Goal: Obtain resource: Obtain resource

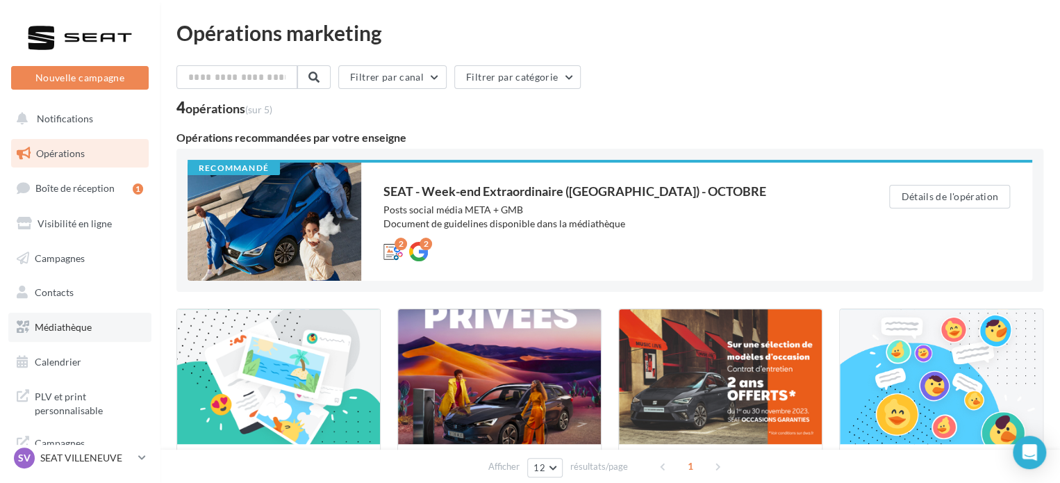
click at [65, 322] on span "Médiathèque" at bounding box center [63, 327] width 57 height 12
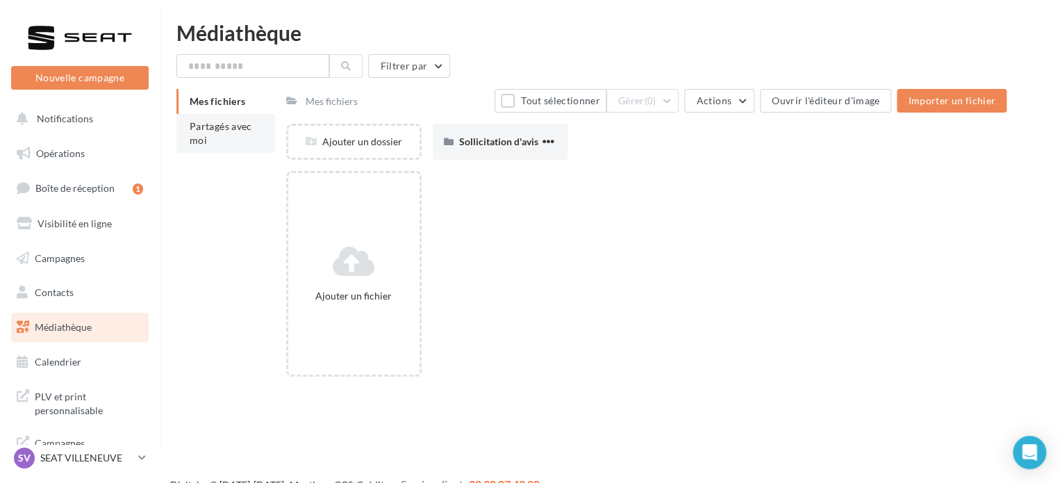
click at [227, 127] on span "Partagés avec moi" at bounding box center [221, 133] width 63 height 26
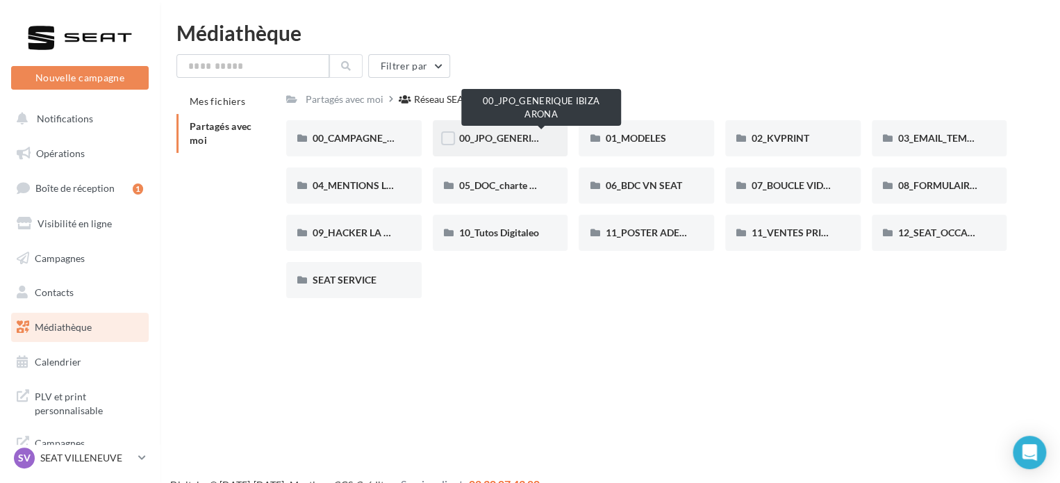
click at [480, 144] on span "00_JPO_GENERIQUE IBIZA ARONA" at bounding box center [537, 138] width 157 height 12
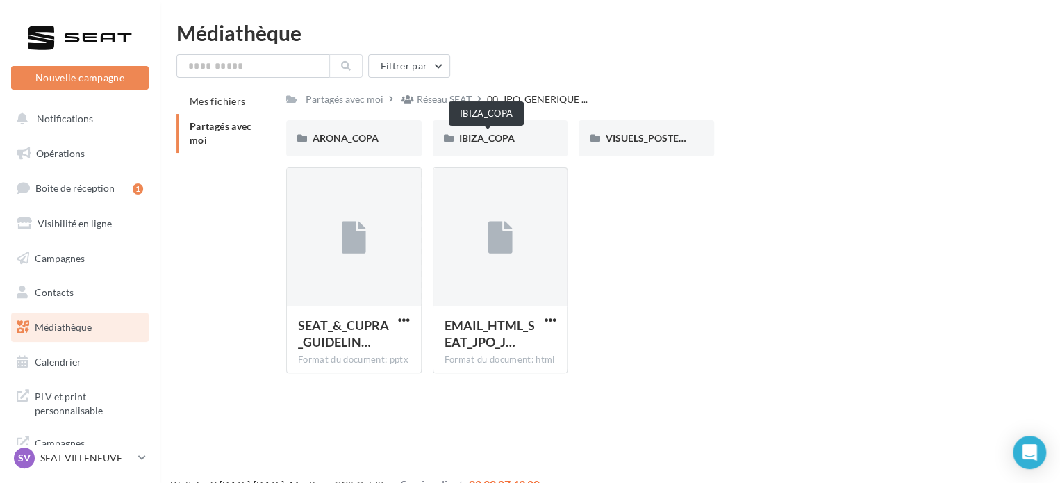
click at [480, 144] on span "IBIZA_COPA" at bounding box center [487, 138] width 56 height 12
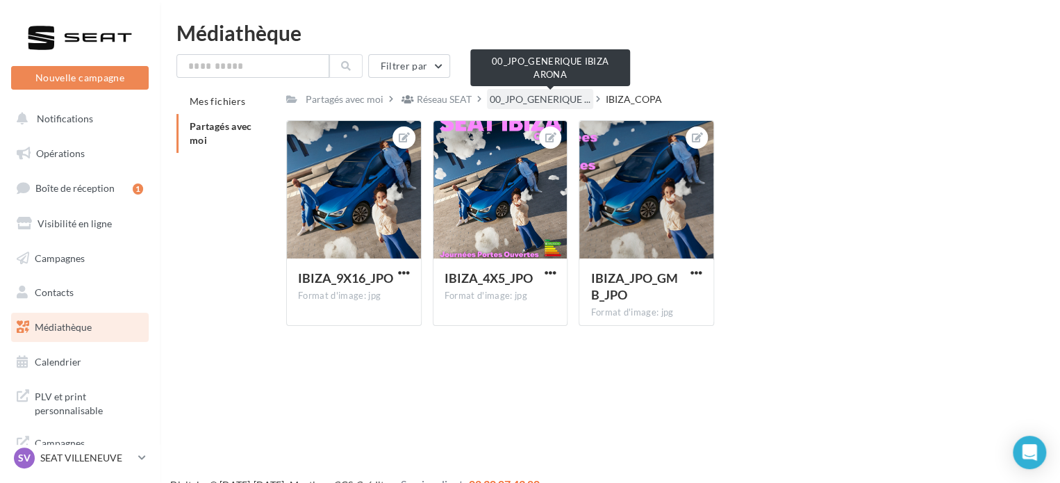
click at [504, 102] on span "00_JPO_GENERIQUE ..." at bounding box center [540, 99] width 101 height 14
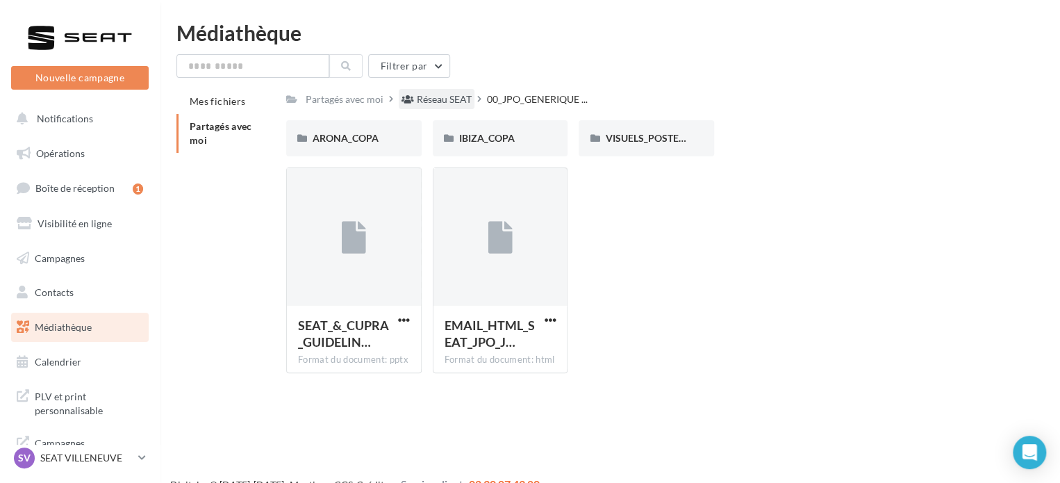
click at [461, 104] on div "Réseau SEAT" at bounding box center [444, 99] width 55 height 14
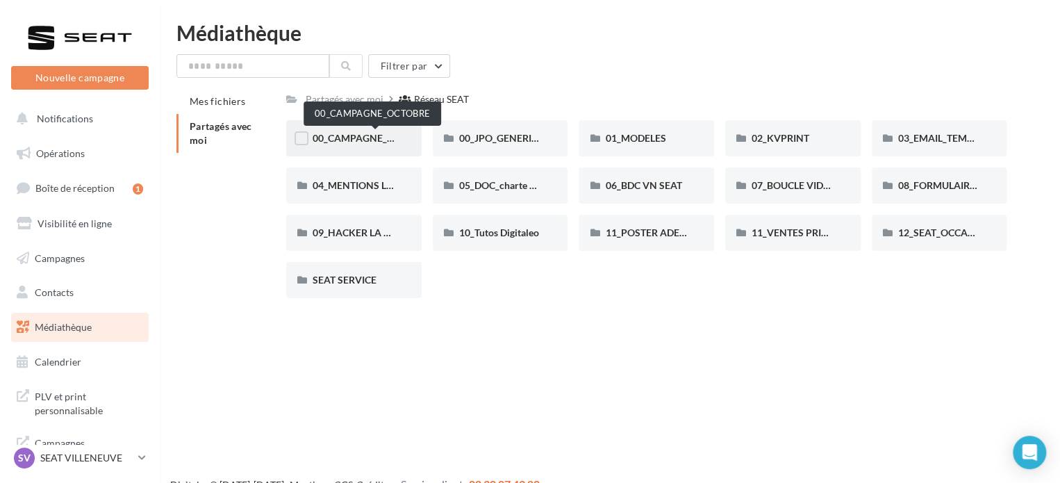
click at [375, 135] on span "00_CAMPAGNE_OCTOBRE" at bounding box center [372, 138] width 119 height 12
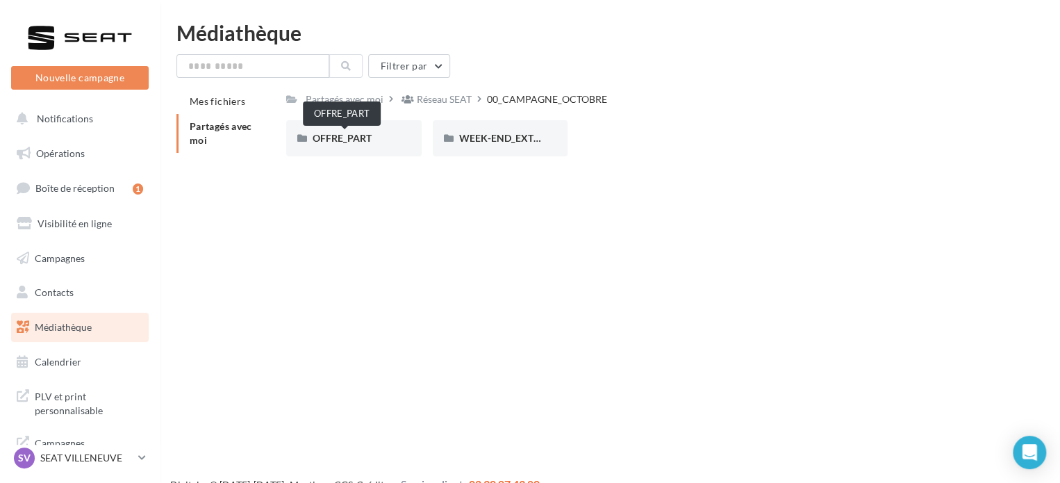
click at [372, 135] on span "OFFRE_PART" at bounding box center [342, 138] width 59 height 12
click at [467, 132] on div "IBIZA" at bounding box center [500, 138] width 83 height 14
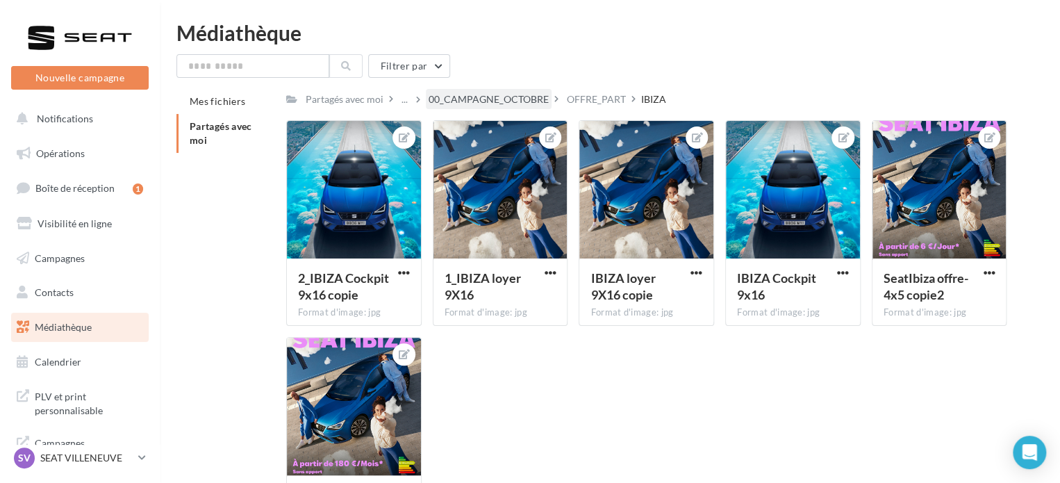
click at [546, 105] on div "00_CAMPAGNE_OCTOBRE" at bounding box center [489, 99] width 120 height 14
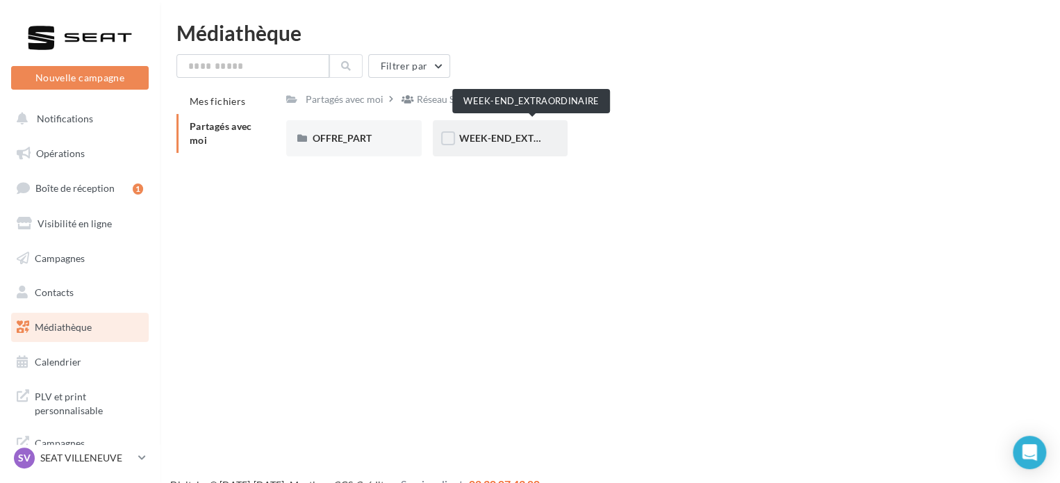
click at [516, 135] on span "WEEK-END_EXTRAORDINAIRE" at bounding box center [529, 138] width 140 height 12
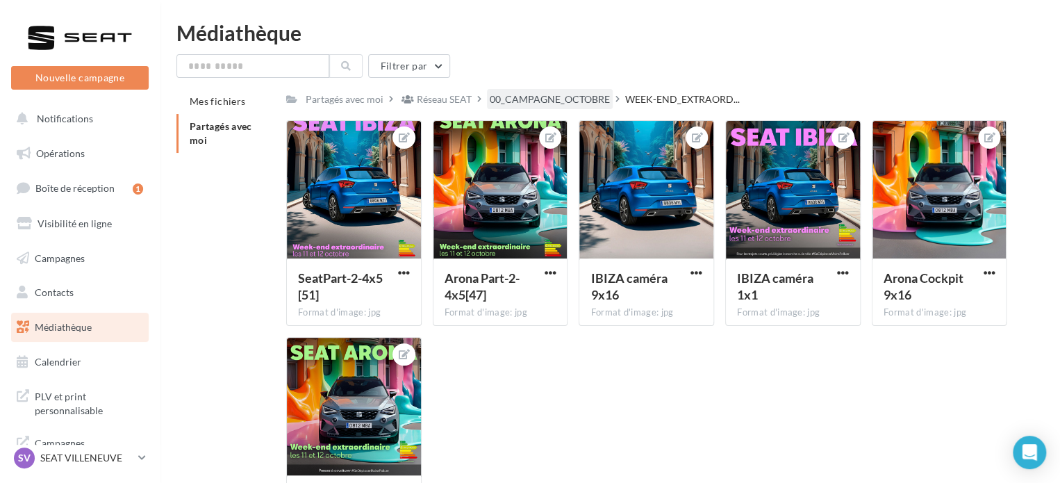
click at [516, 97] on div "00_CAMPAGNE_OCTOBRE" at bounding box center [550, 99] width 120 height 14
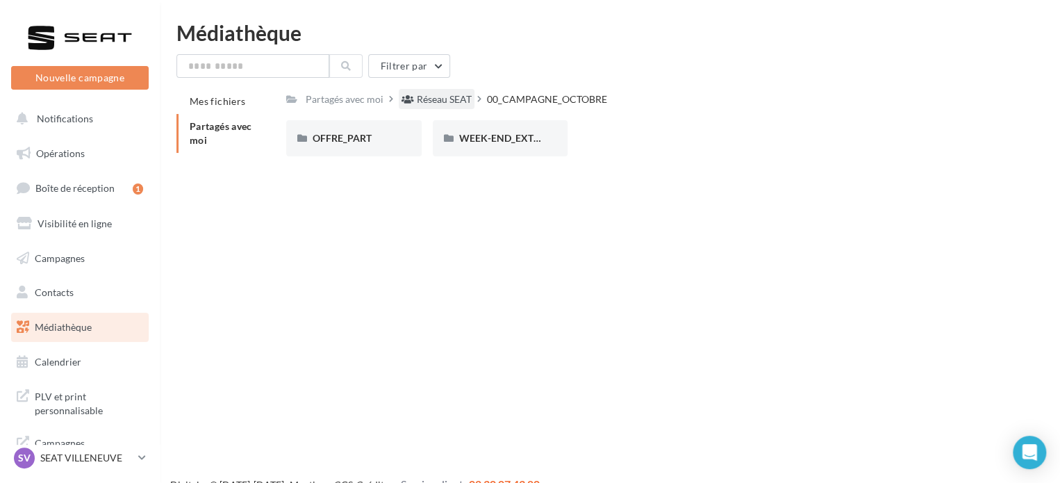
click at [456, 104] on div "Réseau SEAT" at bounding box center [444, 99] width 55 height 14
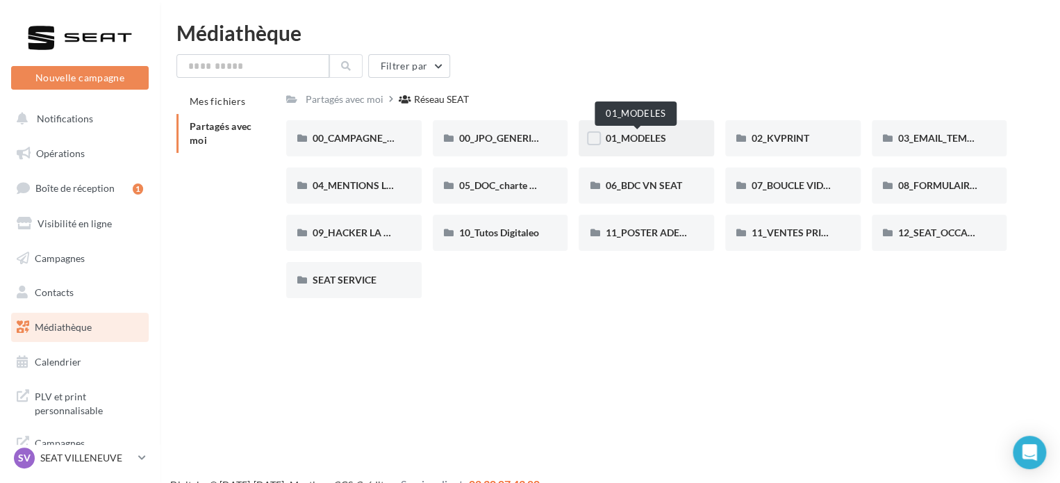
click at [627, 135] on span "01_MODELES" at bounding box center [635, 138] width 60 height 12
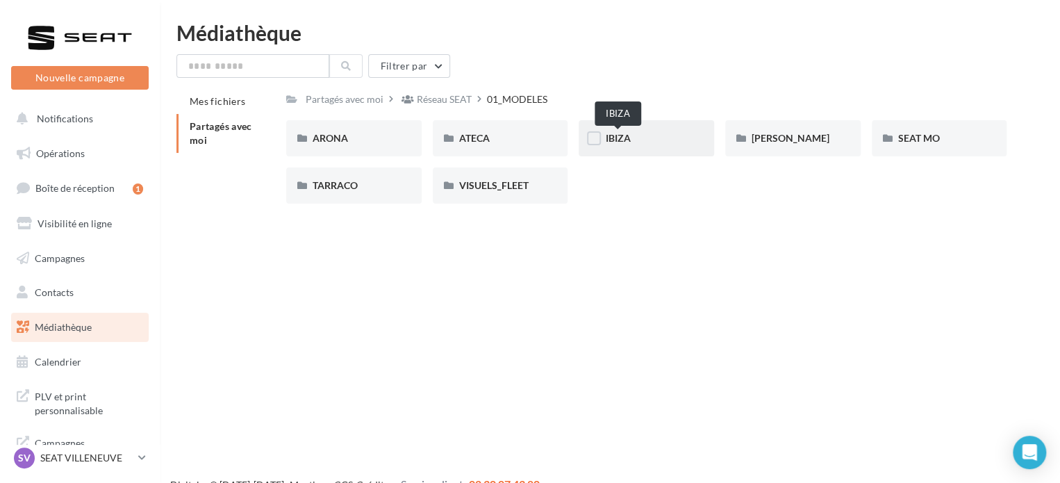
click at [623, 138] on span "IBIZA" at bounding box center [617, 138] width 25 height 12
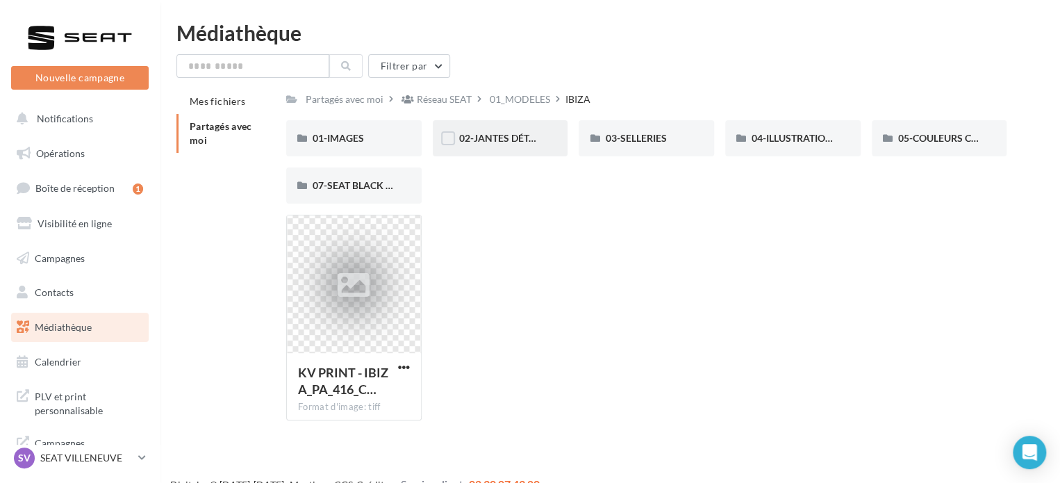
click at [481, 138] on span "02-JANTES DÉTOURÉES" at bounding box center [512, 138] width 107 height 12
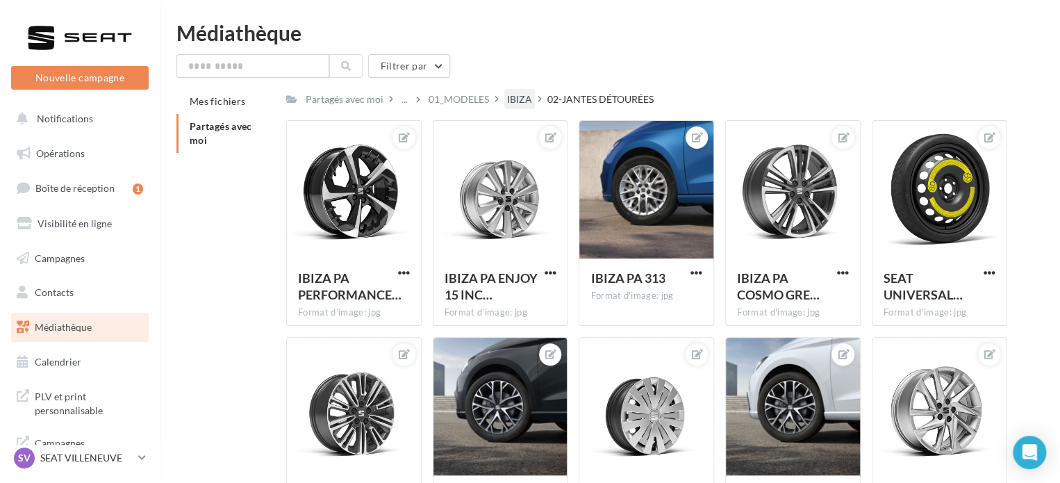
click at [526, 102] on div "IBIZA" at bounding box center [519, 99] width 25 height 14
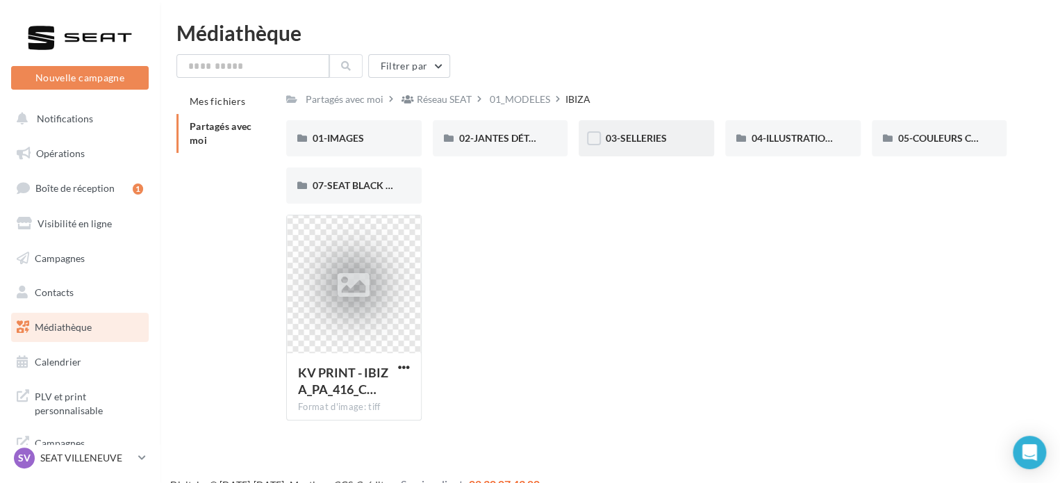
click at [666, 135] on span "03-SELLERIES" at bounding box center [635, 138] width 61 height 12
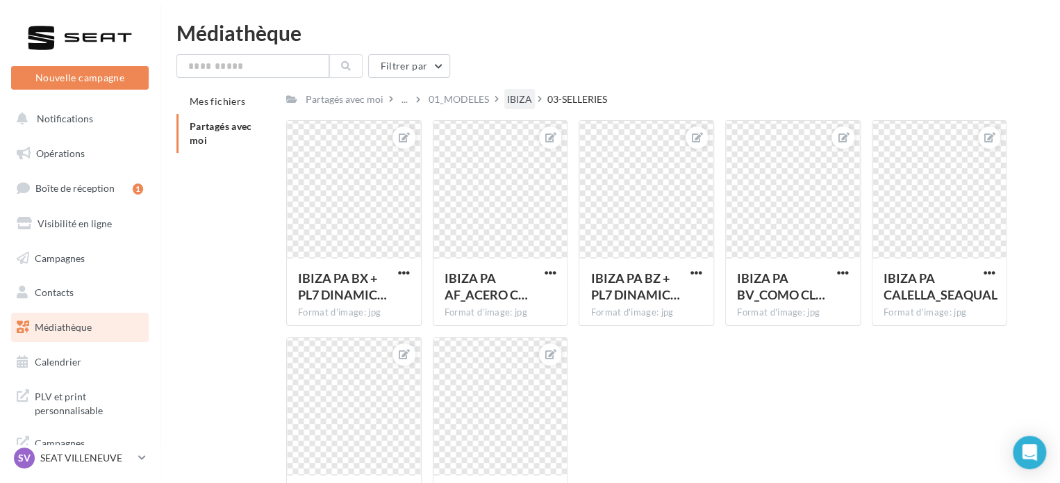
click at [527, 99] on div "IBIZA" at bounding box center [519, 99] width 25 height 14
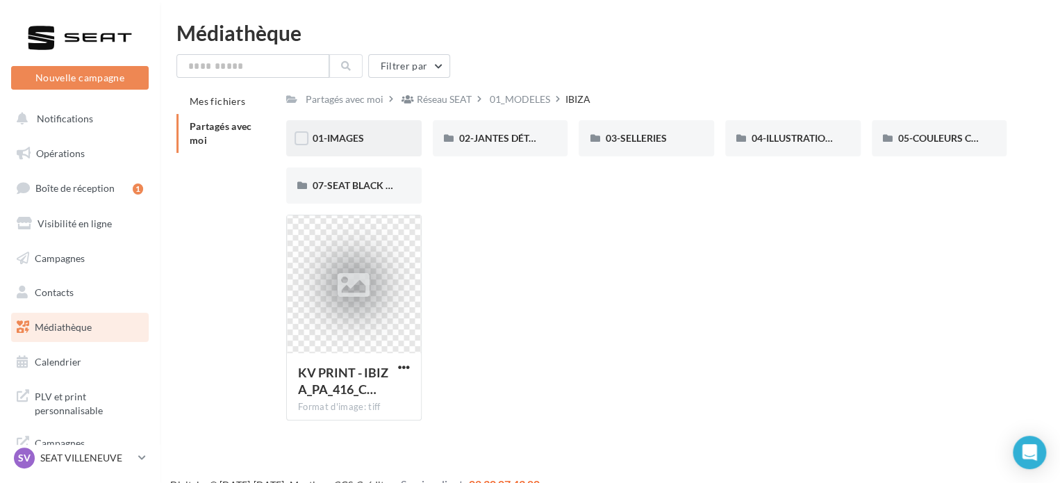
click at [375, 133] on div "01-IMAGES" at bounding box center [354, 138] width 83 height 14
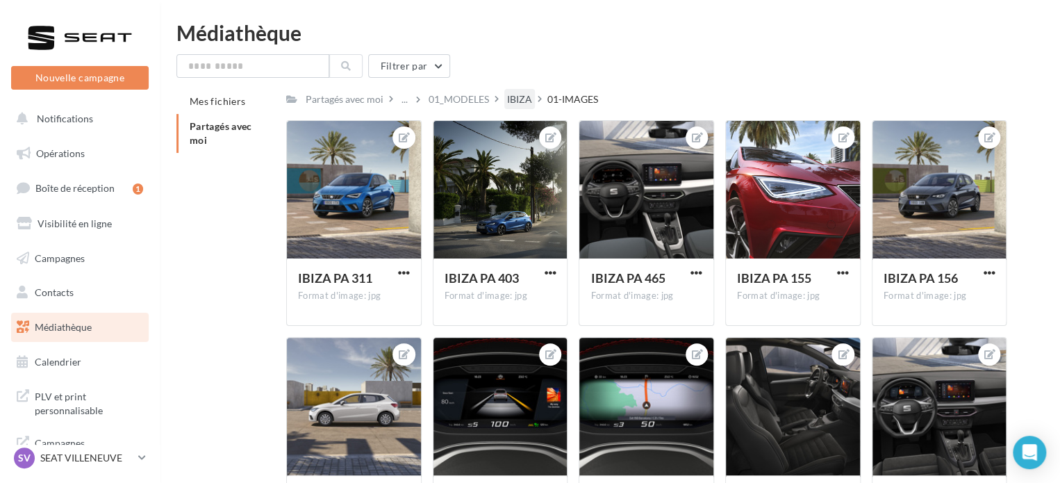
click at [514, 103] on div "IBIZA" at bounding box center [519, 99] width 25 height 14
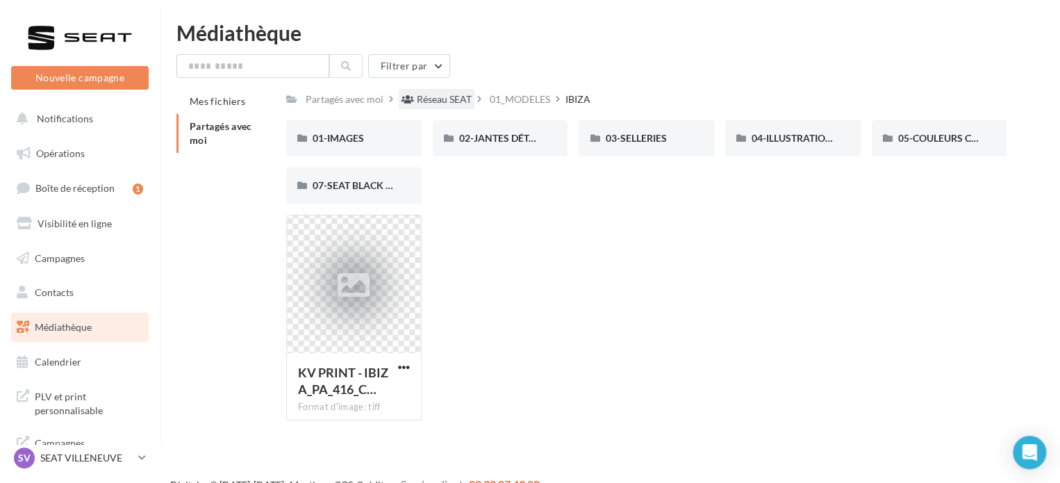
click at [425, 100] on div "Réseau SEAT" at bounding box center [444, 99] width 55 height 14
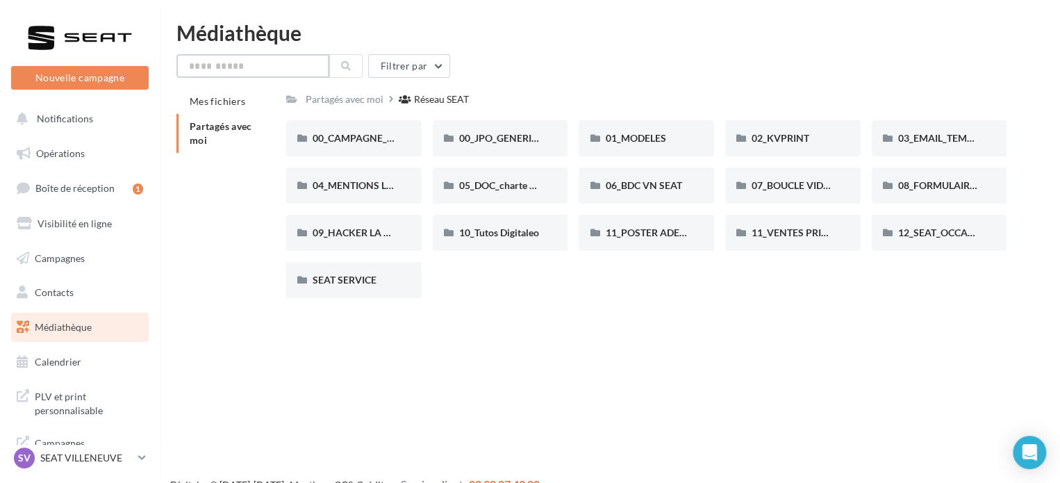
click at [289, 72] on input "text" at bounding box center [252, 66] width 153 height 24
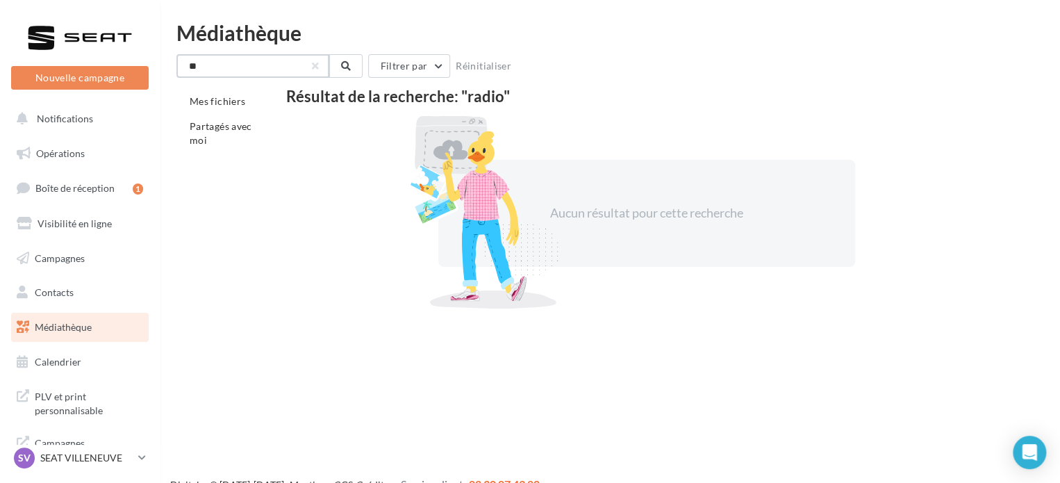
type input "*"
type input "***"
click at [289, 72] on input "***" at bounding box center [252, 66] width 153 height 24
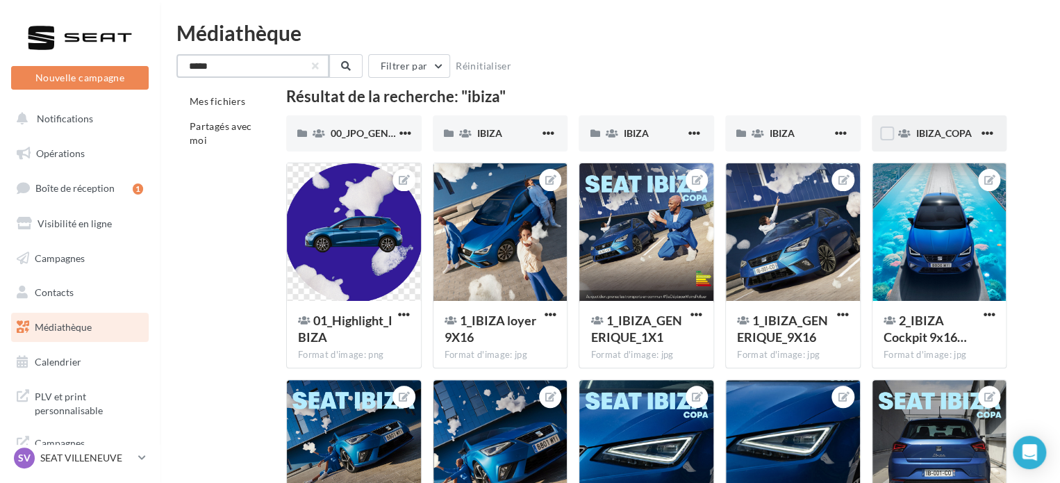
type input "*****"
click at [923, 138] on span "IBIZA_COPA" at bounding box center [944, 133] width 56 height 12
click at [777, 135] on span "IBIZA" at bounding box center [782, 133] width 25 height 12
click at [638, 145] on div "IBIZA" at bounding box center [646, 133] width 135 height 36
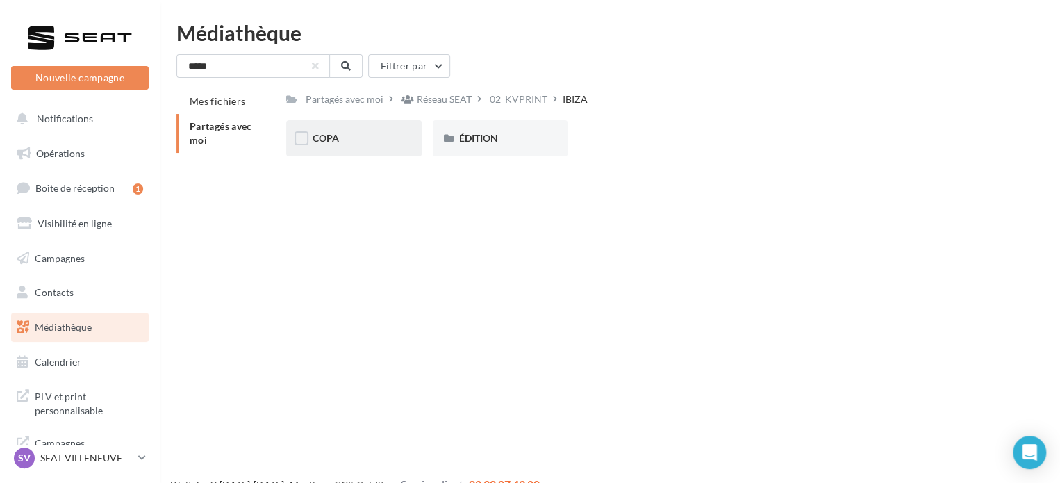
click at [381, 144] on div "COPA" at bounding box center [354, 138] width 83 height 14
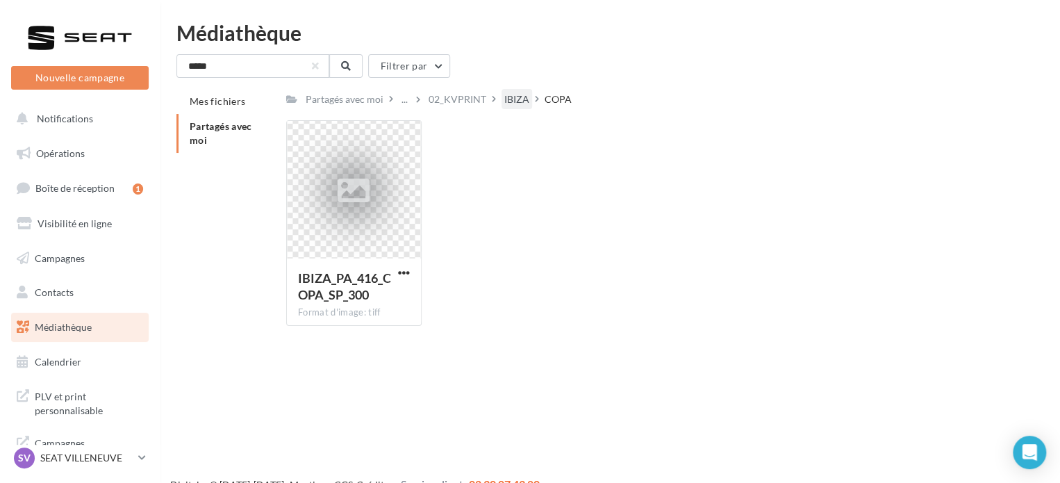
click at [507, 102] on div "IBIZA" at bounding box center [517, 99] width 31 height 20
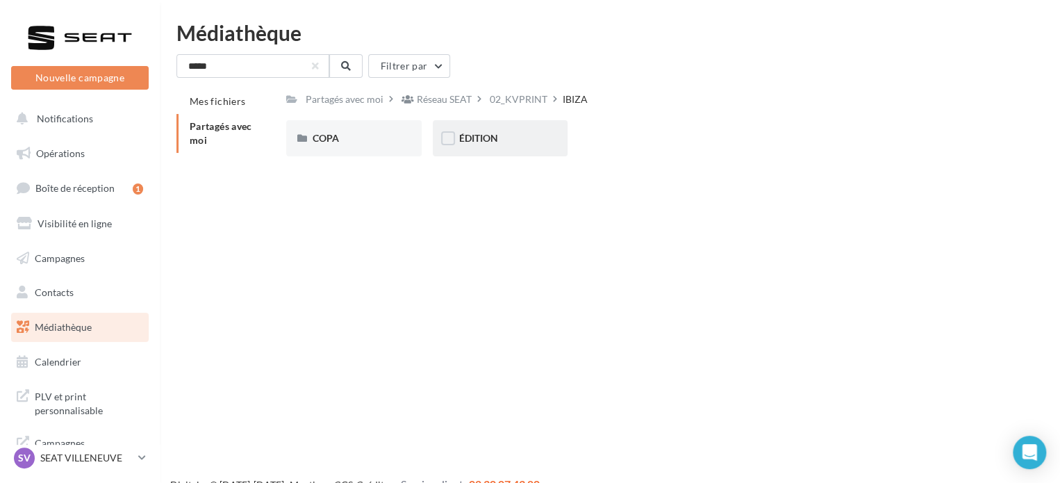
click at [541, 136] on div "ÉDITION" at bounding box center [500, 138] width 83 height 14
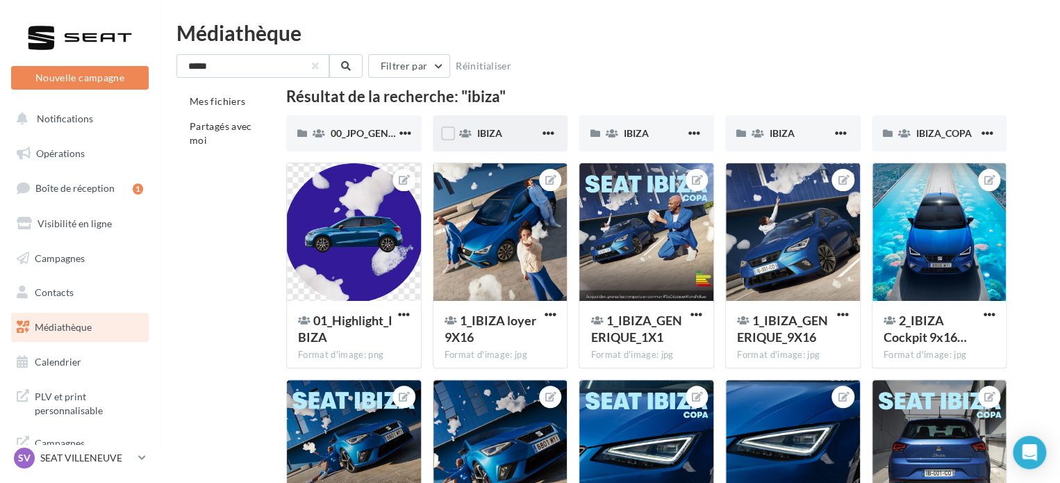
click at [511, 138] on div "IBIZA" at bounding box center [508, 133] width 63 height 14
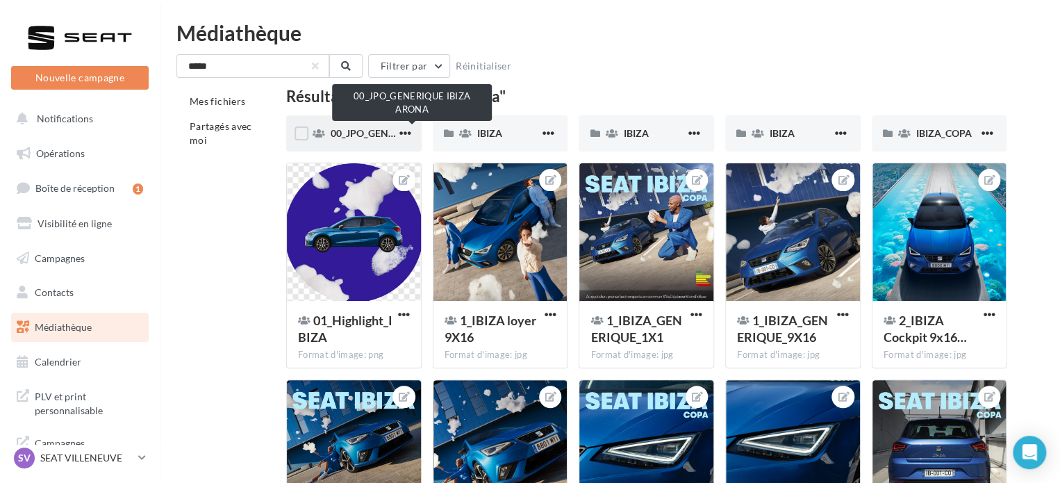
click at [362, 133] on span "00_JPO_GENERIQUE IBIZA ARONA" at bounding box center [409, 133] width 157 height 12
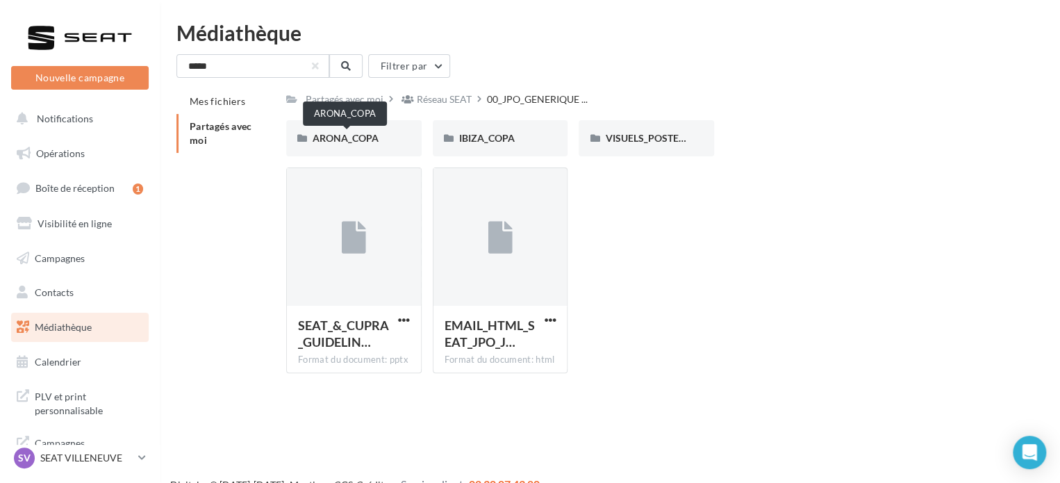
click at [362, 133] on span "ARONA_COPA" at bounding box center [346, 138] width 66 height 12
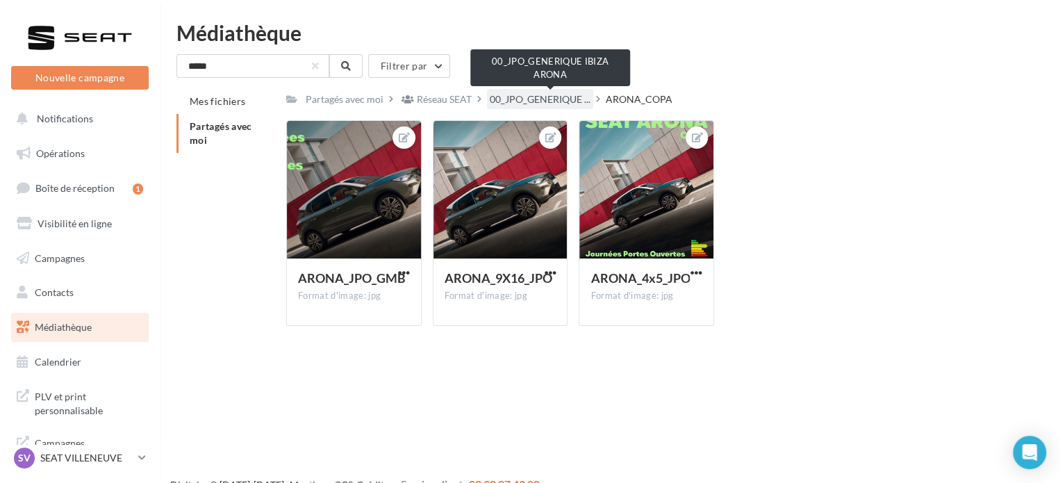
click at [550, 105] on span "00_JPO_GENERIQUE ..." at bounding box center [540, 99] width 101 height 14
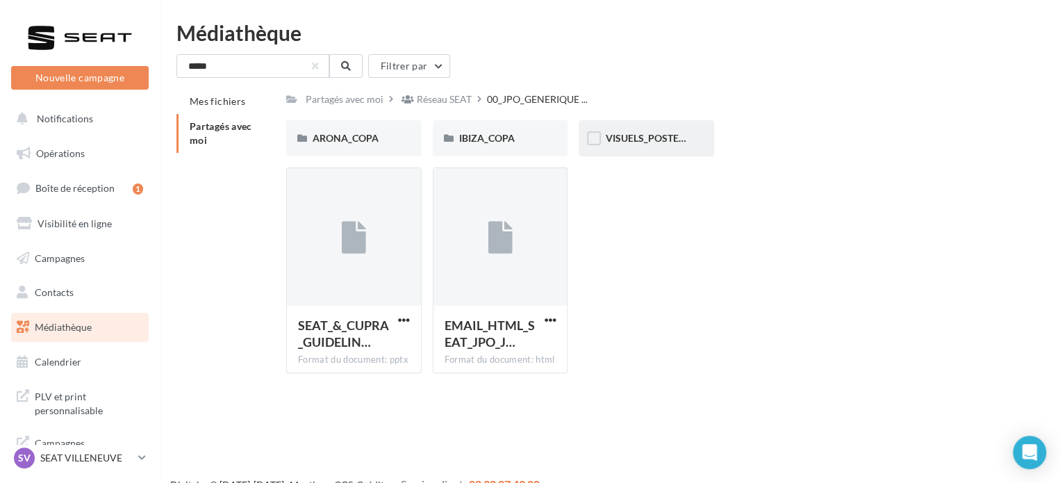
click at [619, 144] on span "VISUELS_POSTERS" at bounding box center [647, 138] width 85 height 12
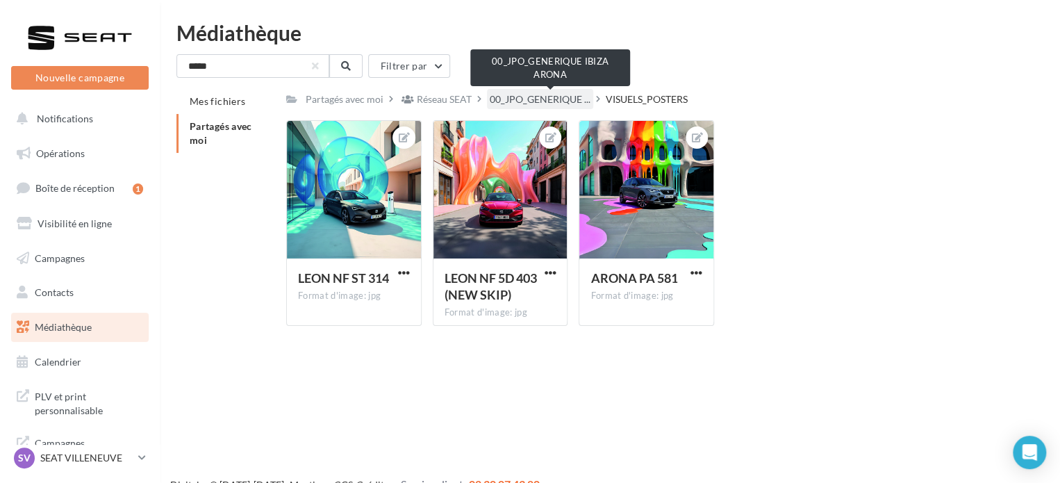
click at [553, 97] on span "00_JPO_GENERIQUE ..." at bounding box center [540, 99] width 101 height 14
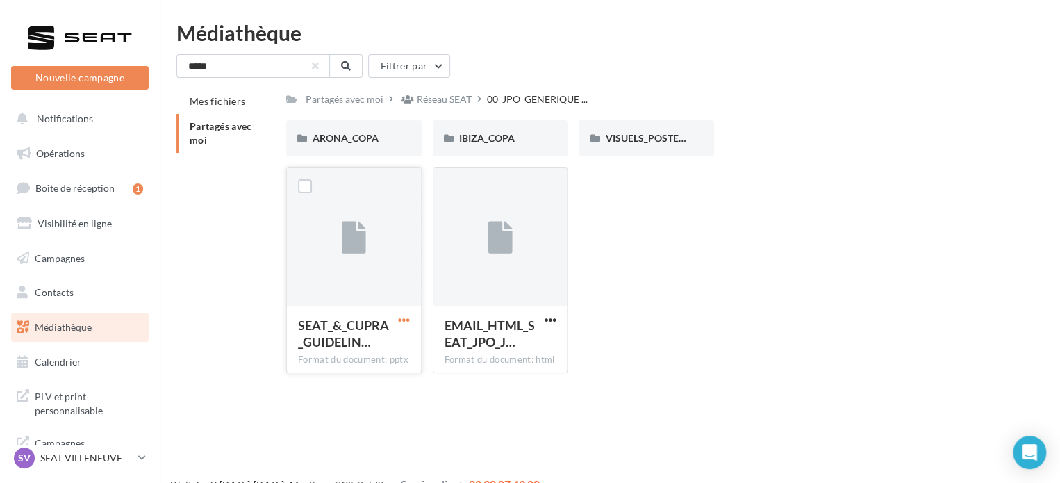
click at [400, 324] on span "button" at bounding box center [404, 320] width 12 height 12
click at [375, 380] on button "Copier l'URL" at bounding box center [343, 383] width 139 height 36
click at [52, 452] on p "SEAT VILLENEUVE" at bounding box center [86, 458] width 92 height 14
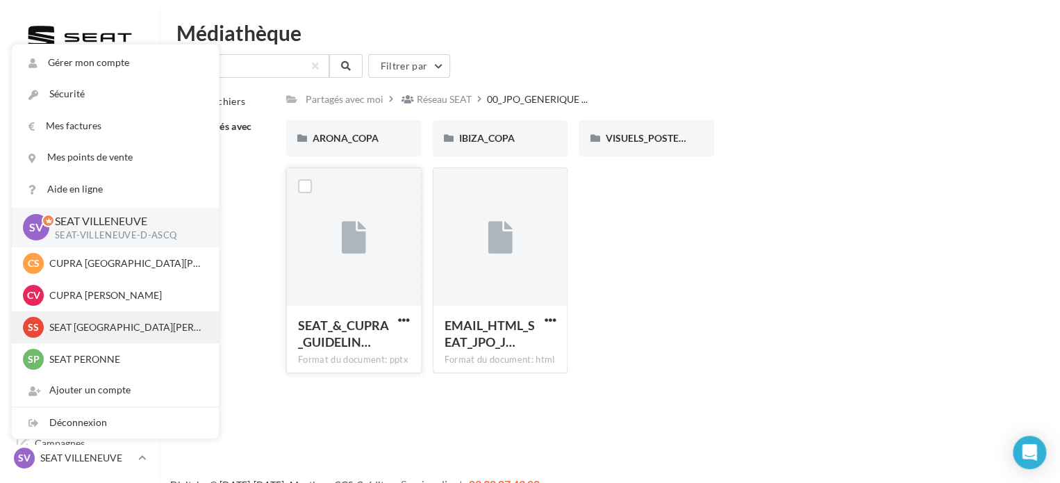
click at [111, 325] on p "SEAT ST QUENTIN" at bounding box center [125, 327] width 153 height 14
